Goal: Information Seeking & Learning: Learn about a topic

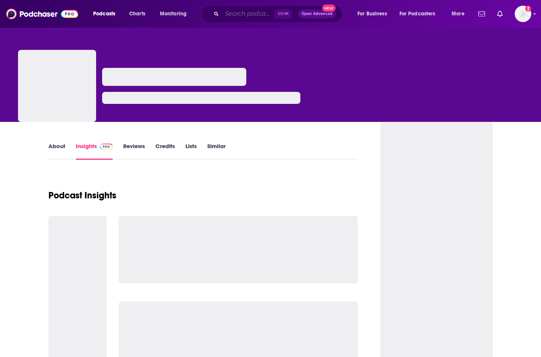
click at [231, 15] on input "Search podcasts, credits, & more..." at bounding box center [248, 14] width 53 height 12
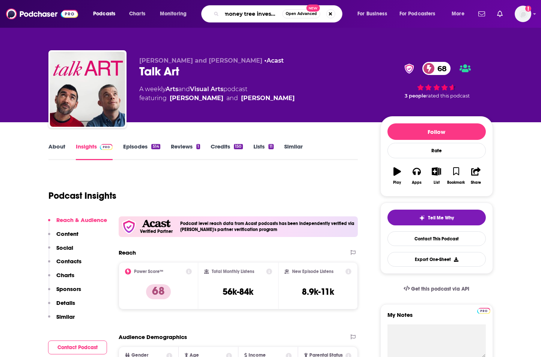
type input "money tree investing"
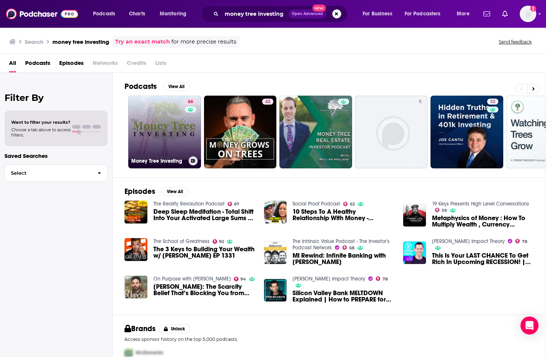
click at [144, 135] on link "66 Money Tree Investing" at bounding box center [164, 132] width 73 height 73
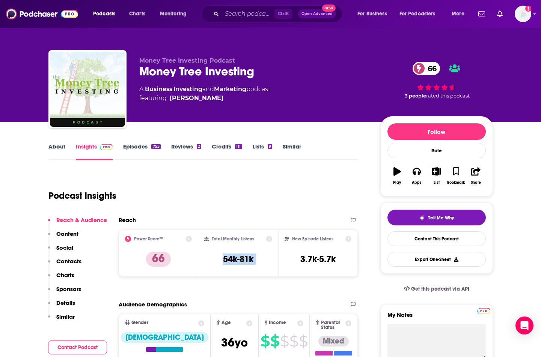
drag, startPoint x: 223, startPoint y: 259, endPoint x: 279, endPoint y: 259, distance: 56.3
click at [279, 259] on div "Power Score™ 66 Total Monthly Listens 54k-81k New Episode Listens 3.7k-5.7k" at bounding box center [238, 253] width 239 height 47
